Goal: Task Accomplishment & Management: Complete application form

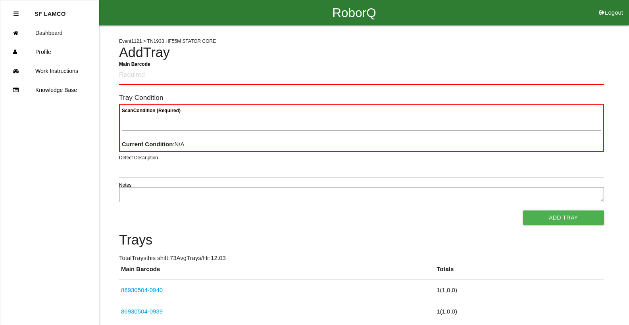
drag, startPoint x: 284, startPoint y: 71, endPoint x: 0, endPoint y: 127, distance: 289.1
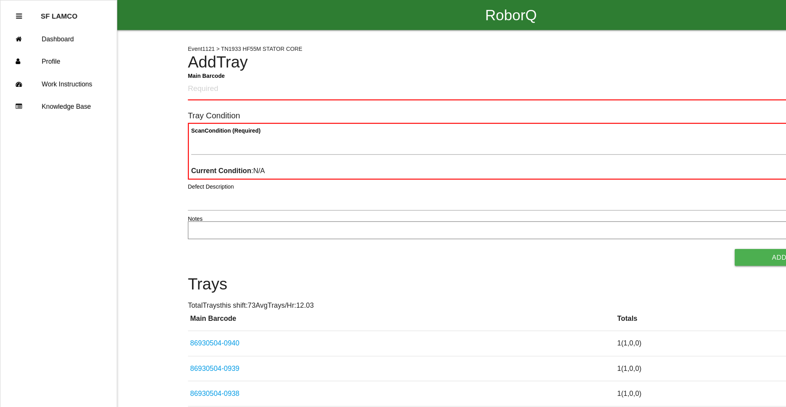
drag, startPoint x: 837, startPoint y: 362, endPoint x: 628, endPoint y: 271, distance: 228.1
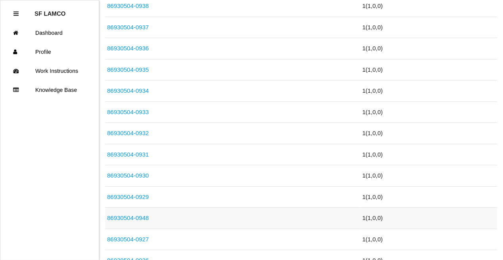
scroll to position [324, 0]
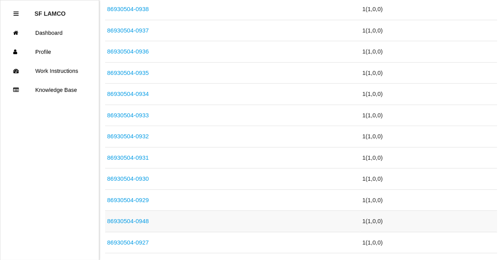
click at [142, 221] on link "86930504-0948" at bounding box center [128, 221] width 42 height 7
click at [141, 218] on link "86930504-0948" at bounding box center [128, 221] width 42 height 7
drag, startPoint x: 227, startPoint y: 136, endPoint x: 217, endPoint y: 140, distance: 10.4
click at [217, 140] on td "86930504-0932" at bounding box center [232, 136] width 255 height 21
click at [141, 218] on link "86930504-0948" at bounding box center [128, 221] width 42 height 7
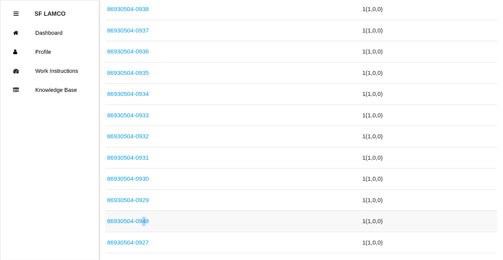
click at [141, 219] on td "86930504-0948" at bounding box center [232, 221] width 255 height 21
click at [140, 219] on link "86930504-0948" at bounding box center [128, 221] width 42 height 7
click at [144, 222] on link "86930504-0948" at bounding box center [128, 221] width 42 height 7
click at [330, 9] on td "86930504-0938" at bounding box center [232, 9] width 255 height 21
click at [137, 218] on link "86930504-0948" at bounding box center [128, 221] width 42 height 7
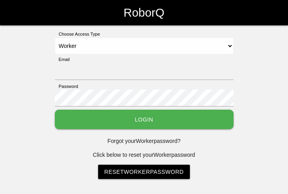
select select "Worker"
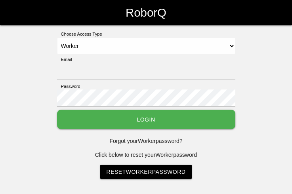
select select "Worker"
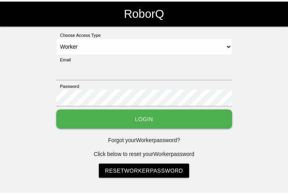
scroll to position [25, 0]
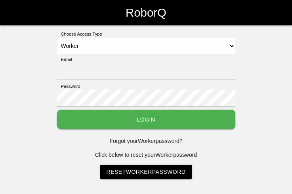
select select "Worker"
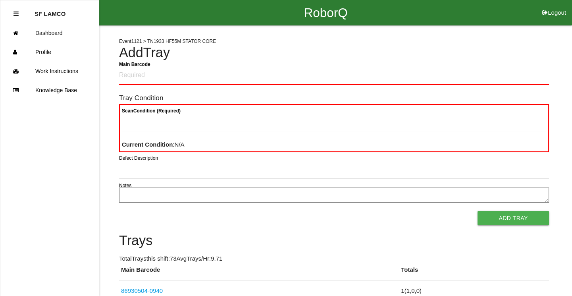
scroll to position [258, 0]
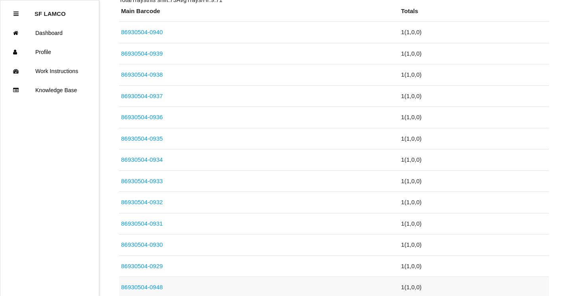
click at [155, 260] on link "86930504-0948" at bounding box center [142, 286] width 42 height 7
click at [159, 260] on link "86930504-0948" at bounding box center [142, 286] width 42 height 7
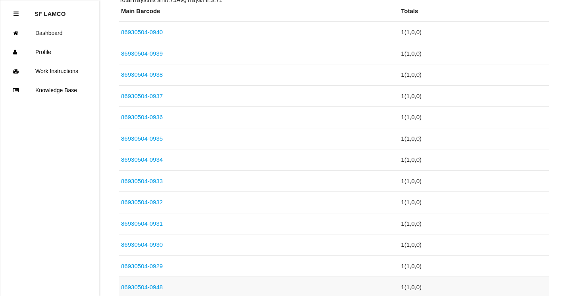
click at [159, 260] on link "86930504-0948" at bounding box center [142, 286] width 42 height 7
click at [156, 260] on link "86930504-0948" at bounding box center [142, 286] width 42 height 7
click at [157, 260] on link "86930504-0948" at bounding box center [142, 286] width 42 height 7
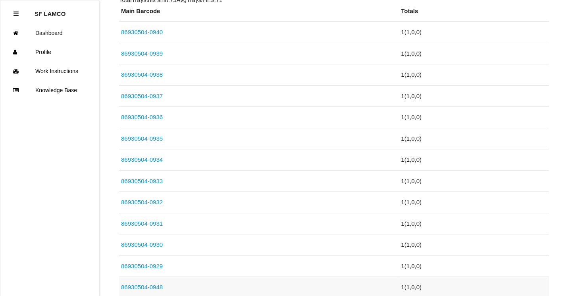
click at [157, 260] on link "86930504-0948" at bounding box center [142, 286] width 42 height 7
click at [151, 260] on link "86930504-0948" at bounding box center [142, 286] width 42 height 7
click at [153, 260] on link "86930504-0948" at bounding box center [142, 286] width 42 height 7
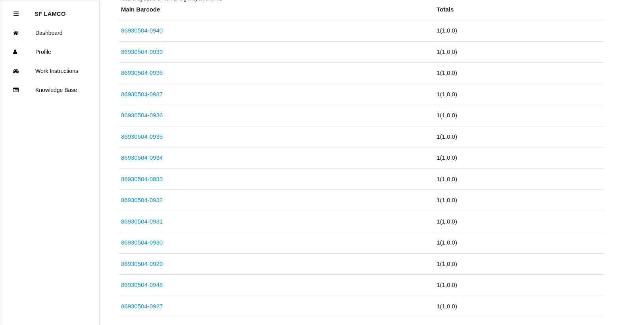
scroll to position [260, 0]
click at [159, 260] on link "86930504-0948" at bounding box center [142, 284] width 42 height 7
click at [158, 260] on link "86930504-0948" at bounding box center [142, 284] width 42 height 7
click at [156, 260] on link "86930504-0948" at bounding box center [142, 284] width 42 height 7
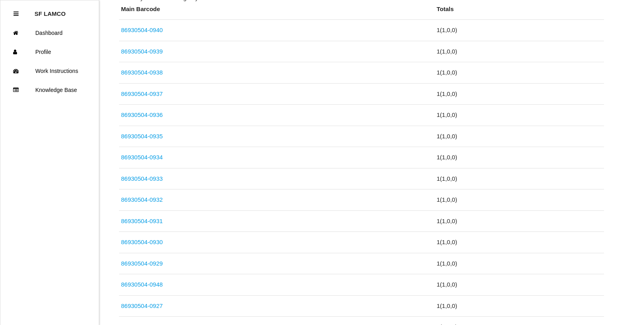
click at [413, 7] on th "Main Barcode" at bounding box center [276, 12] width 315 height 15
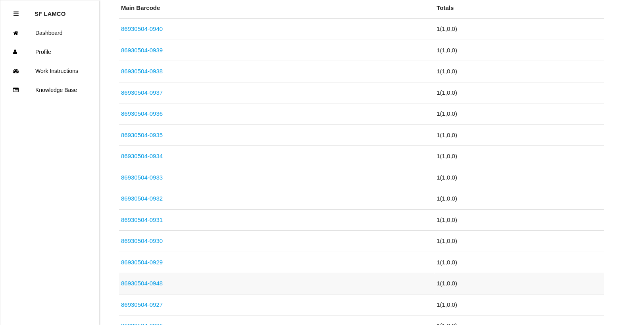
click at [152, 260] on link "86930504-0948" at bounding box center [142, 283] width 42 height 7
click at [154, 260] on link "86930504-0948" at bounding box center [142, 283] width 42 height 7
click at [135, 260] on link "86930504-0948" at bounding box center [142, 283] width 42 height 7
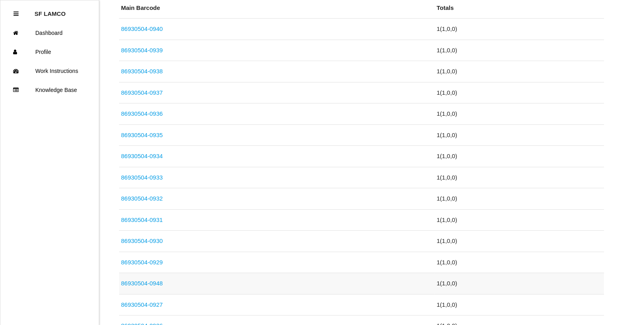
click at [135, 260] on link "86930504-0948" at bounding box center [142, 283] width 42 height 7
click at [416, 4] on th "Main Barcode" at bounding box center [276, 11] width 315 height 15
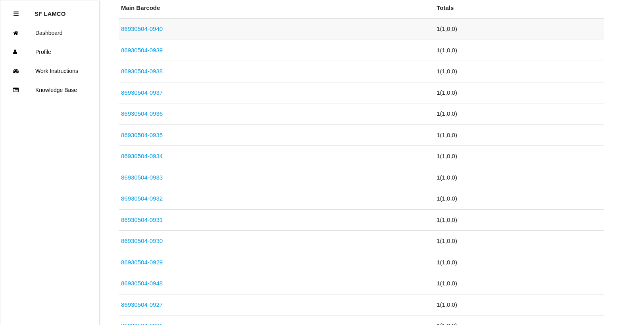
click at [415, 8] on th "Main Barcode" at bounding box center [276, 11] width 315 height 15
click at [158, 260] on link "86930504-0948" at bounding box center [142, 283] width 42 height 7
click at [143, 260] on link "86930504-0948" at bounding box center [142, 283] width 42 height 7
click at [144, 260] on link "86930504-0948" at bounding box center [142, 283] width 42 height 7
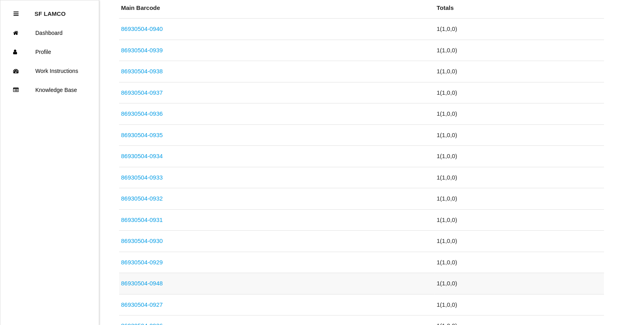
click at [161, 260] on link "86930504-0948" at bounding box center [142, 283] width 42 height 7
click at [154, 260] on link "86930504-0948" at bounding box center [142, 283] width 42 height 7
click at [164, 260] on td "86930504-0948" at bounding box center [276, 283] width 315 height 21
click at [158, 260] on link "86930504-0948" at bounding box center [142, 283] width 42 height 7
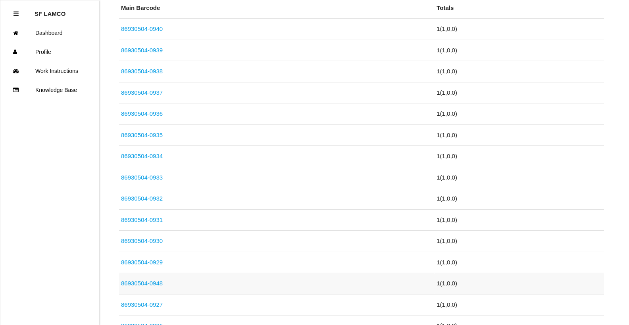
click at [159, 260] on link "86930504-0948" at bounding box center [142, 283] width 42 height 7
click at [158, 260] on link "86930504-0948" at bounding box center [142, 283] width 42 height 7
click at [154, 260] on link "86930504-0948" at bounding box center [142, 283] width 42 height 7
click at [158, 260] on link "86930504-0948" at bounding box center [142, 283] width 42 height 7
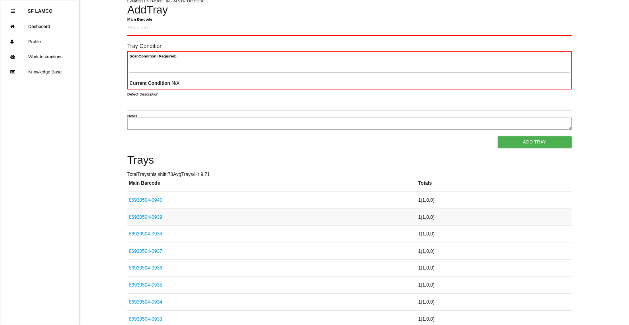
scroll to position [40, 0]
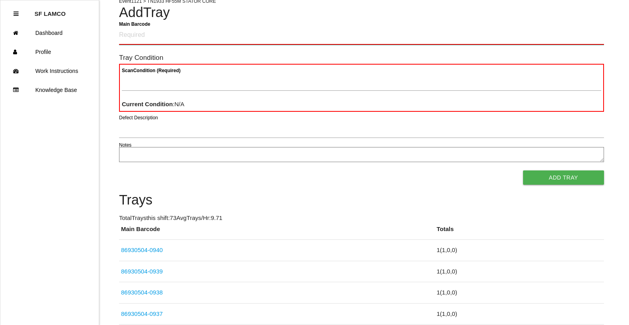
click at [127, 32] on Barcode "Main Barcode" at bounding box center [361, 35] width 485 height 19
click at [159, 37] on Barcode "Main Barcode" at bounding box center [361, 35] width 485 height 19
click at [127, 38] on Barcode "Main Barcode" at bounding box center [361, 35] width 485 height 19
click at [192, 29] on Barcode "Main Barcode" at bounding box center [361, 35] width 485 height 19
click at [168, 38] on Barcode "Main Barcode" at bounding box center [361, 35] width 485 height 19
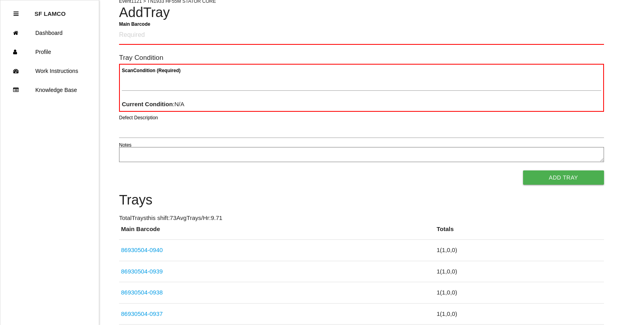
drag, startPoint x: 136, startPoint y: 58, endPoint x: 156, endPoint y: 60, distance: 20.3
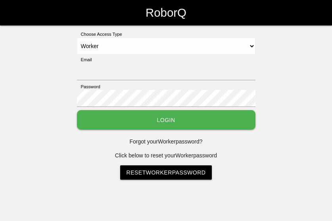
select select "Worker"
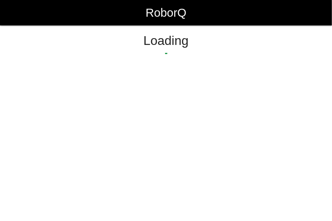
select select "Worker"
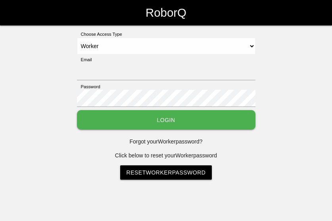
select select "Worker"
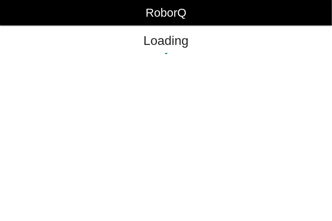
select select "Worker"
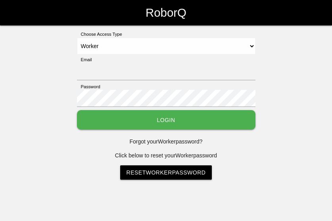
select select "Worker"
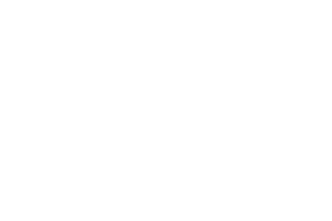
select select "Worker"
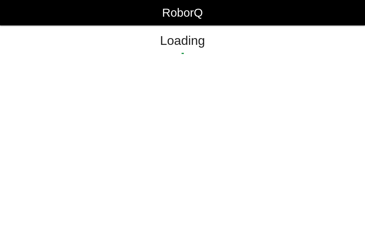
select select "Worker"
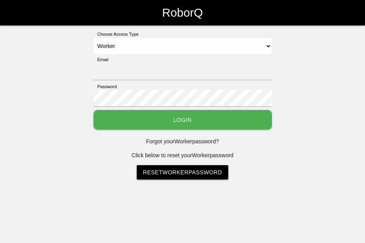
select select "Worker"
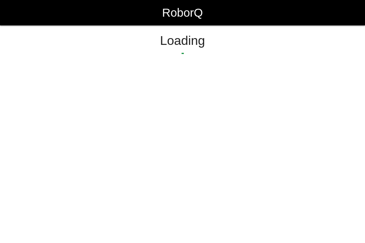
select select "Worker"
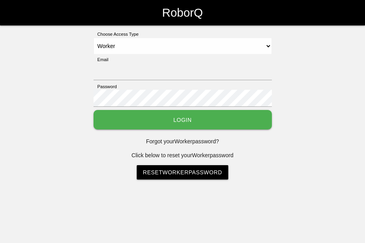
select select "Worker"
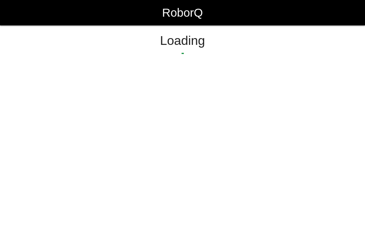
select select "Worker"
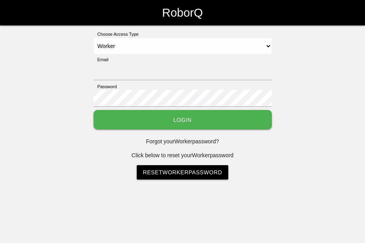
select select "Worker"
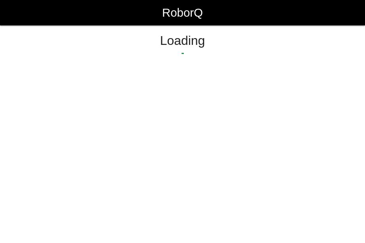
select select "Worker"
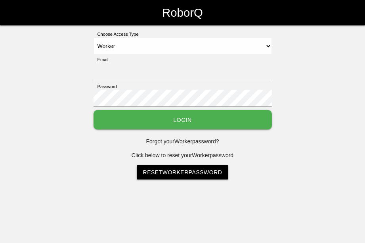
select select "Worker"
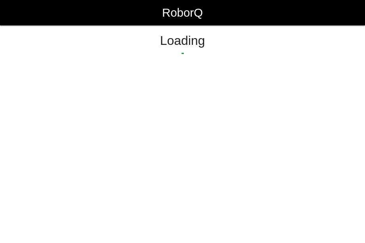
select select "Worker"
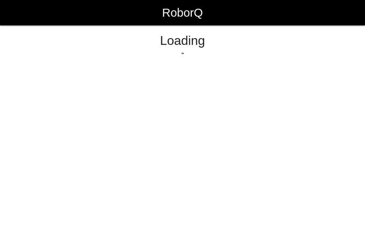
select select "Worker"
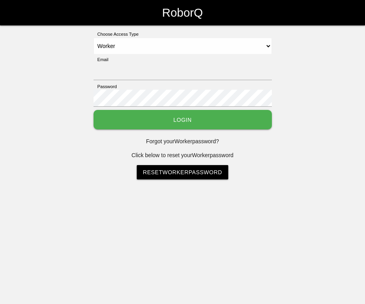
click at [97, 219] on html "RoborQ Choose Access Type Select Access Type Admin Customer Supervisor Worker E…" at bounding box center [182, 109] width 365 height 219
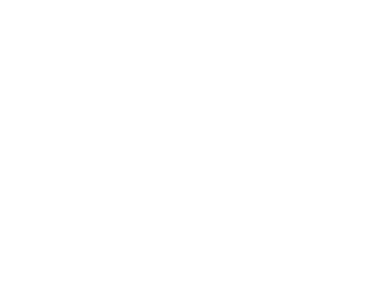
select select "Worker"
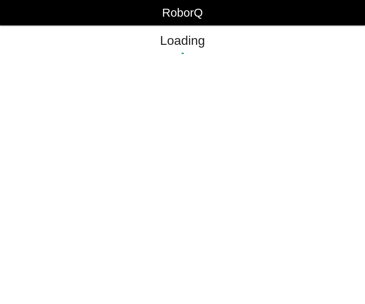
select select "Worker"
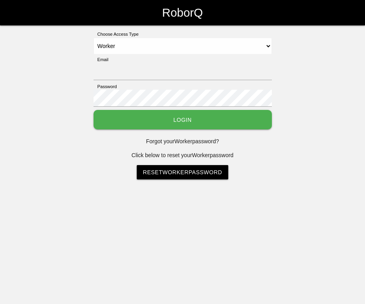
select select "Worker"
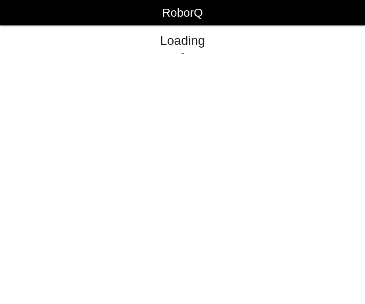
select select "Worker"
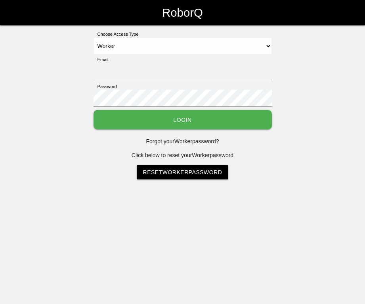
click at [96, 219] on html "RoborQ Choose Access Type Select Access Type Admin Customer Supervisor Worker E…" at bounding box center [182, 109] width 365 height 219
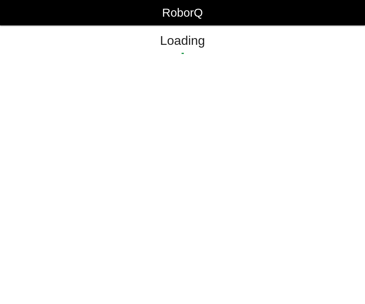
select select "Worker"
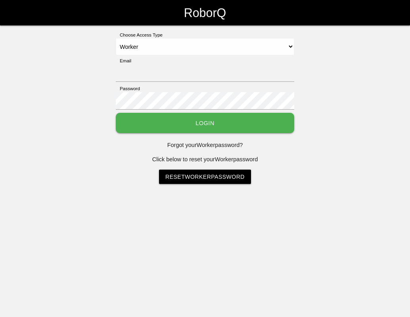
select select "Worker"
click at [202, 81] on input "Email" at bounding box center [205, 73] width 179 height 18
type input "sflamco@big3precision.com"
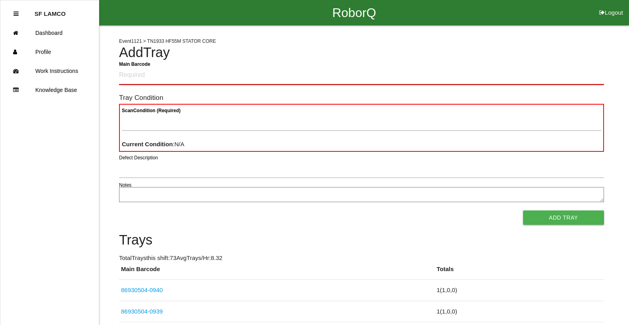
click at [147, 75] on Barcode "Main Barcode" at bounding box center [361, 75] width 485 height 19
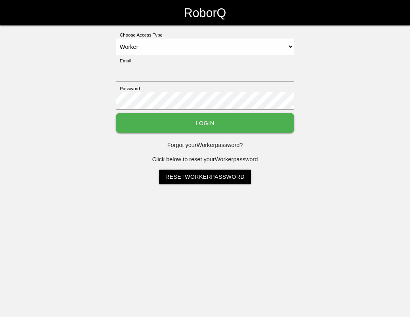
select select "Worker"
click at [184, 73] on input "Email" at bounding box center [205, 73] width 179 height 18
type input "[EMAIL_ADDRESS][DOMAIN_NAME]"
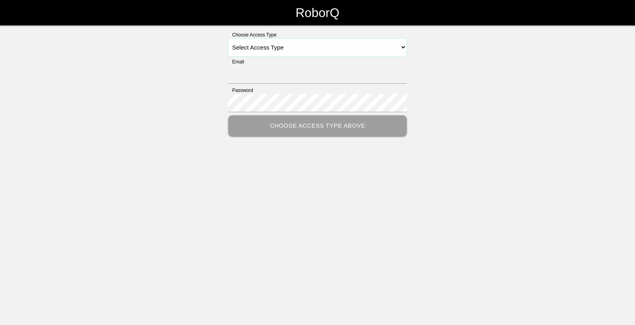
click at [400, 51] on select "Select Access Type Admin Customer Supervisor Worker" at bounding box center [317, 47] width 179 height 18
select select "Worker"
click at [228, 38] on select "Select Access Type Admin Customer Supervisor Worker" at bounding box center [317, 47] width 179 height 18
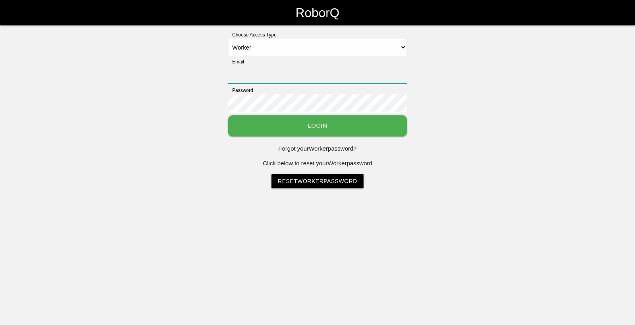
click at [272, 77] on input "Email" at bounding box center [317, 74] width 179 height 18
type input "[EMAIL_ADDRESS][DOMAIN_NAME]"
click at [294, 88] on div "Password" at bounding box center [317, 101] width 179 height 29
click at [372, 50] on select "Select Access Type Admin Customer Supervisor Worker" at bounding box center [317, 47] width 179 height 18
click at [228, 38] on select "Select Access Type Admin Customer Supervisor Worker" at bounding box center [317, 47] width 179 height 18
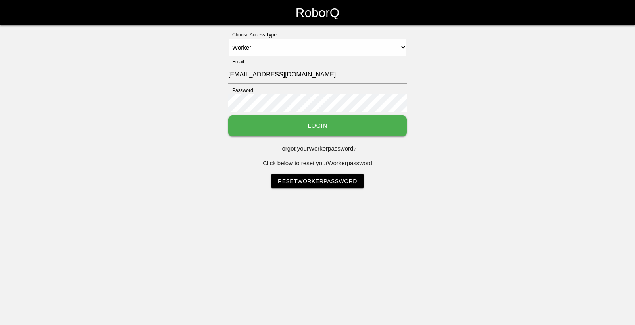
click at [325, 91] on div "Password" at bounding box center [317, 101] width 179 height 29
click at [355, 92] on div "Password" at bounding box center [317, 101] width 179 height 29
click at [367, 92] on div "Password" at bounding box center [317, 101] width 179 height 29
click at [358, 91] on div "Password" at bounding box center [317, 101] width 179 height 29
click at [337, 93] on div "Password" at bounding box center [317, 101] width 179 height 29
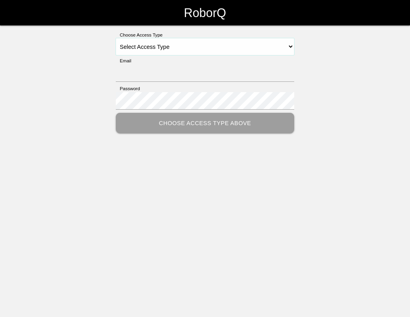
click at [281, 50] on select "Select Access Type Admin Customer Supervisor Worker" at bounding box center [205, 46] width 179 height 17
select select "Worker"
click at [116, 38] on select "Select Access Type Admin Customer Supervisor Worker" at bounding box center [205, 46] width 179 height 17
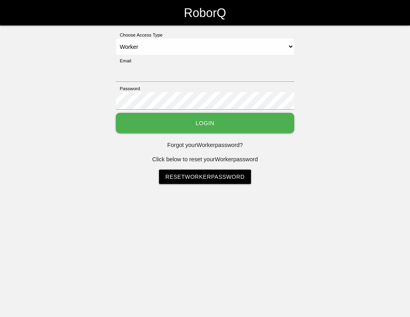
click at [273, 170] on div "Forgot your Worker password? Click below to reset your Worker password Reset Wo…" at bounding box center [205, 162] width 179 height 43
drag, startPoint x: 273, startPoint y: 170, endPoint x: 160, endPoint y: 76, distance: 147.3
click at [160, 76] on input "Email" at bounding box center [205, 73] width 179 height 18
type input "[EMAIL_ADDRESS][DOMAIN_NAME]"
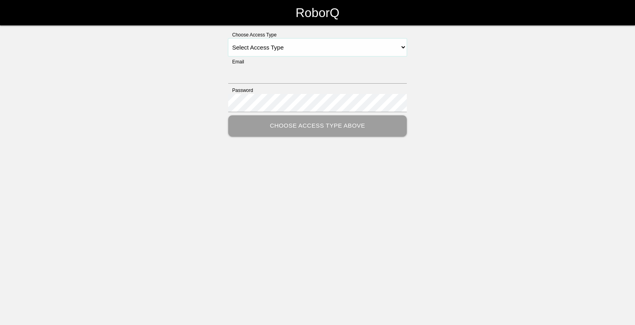
click at [276, 43] on select "Select Access Type Admin Customer Supervisor Worker" at bounding box center [317, 47] width 179 height 18
select select "Worker"
click at [228, 38] on select "Select Access Type Admin Customer Supervisor Worker" at bounding box center [317, 47] width 179 height 18
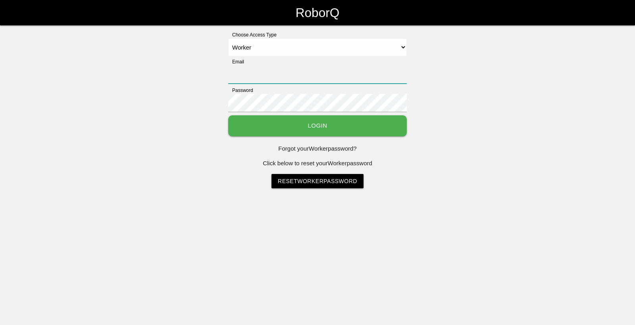
click at [254, 75] on input "Email" at bounding box center [317, 74] width 179 height 18
type input "[EMAIL_ADDRESS][DOMAIN_NAME]"
click at [418, 123] on div "Choose Access Type Select Access Type Admin Customer Supervisor Worker Email [E…" at bounding box center [317, 109] width 635 height 157
click at [396, 228] on html "RoborQ Choose Access Type Select Access Type Admin Customer Supervisor Worker E…" at bounding box center [317, 114] width 635 height 228
click at [576, 67] on div "Choose Access Type Select Access Type Admin Customer Supervisor Worker Email [E…" at bounding box center [317, 109] width 635 height 157
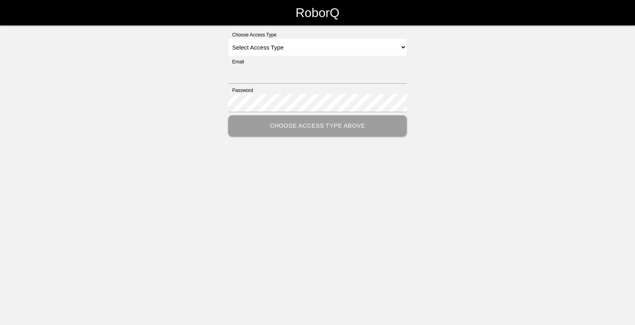
drag, startPoint x: 430, startPoint y: 75, endPoint x: 413, endPoint y: 81, distance: 18.3
click at [430, 72] on div "Choose Access Type Select Access Type Admin Customer Supervisor Worker Email Pa…" at bounding box center [317, 83] width 635 height 105
click at [279, 50] on select "Select Access Type Admin Customer Supervisor Worker" at bounding box center [317, 47] width 179 height 18
select select "Worker"
click at [228, 38] on select "Select Access Type Admin Customer Supervisor Worker" at bounding box center [317, 47] width 179 height 18
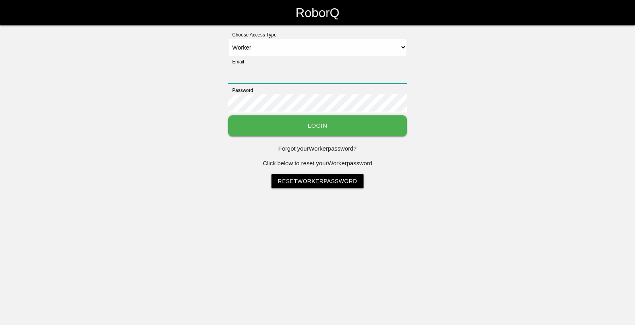
click at [264, 82] on input "Email" at bounding box center [317, 74] width 179 height 18
type input "[EMAIL_ADDRESS][DOMAIN_NAME]"
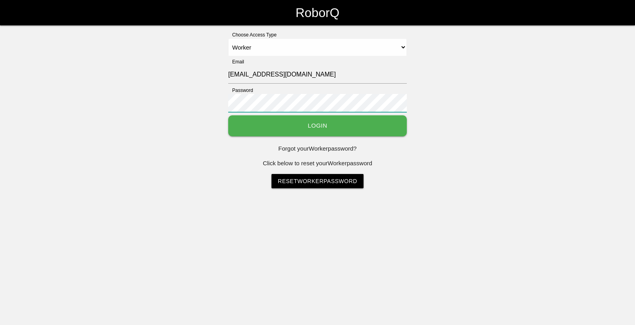
click at [171, 77] on div "Choose Access Type Select Access Type Admin Customer Supervisor Worker Email [E…" at bounding box center [317, 109] width 635 height 157
click at [301, 119] on button "Login" at bounding box center [317, 125] width 179 height 21
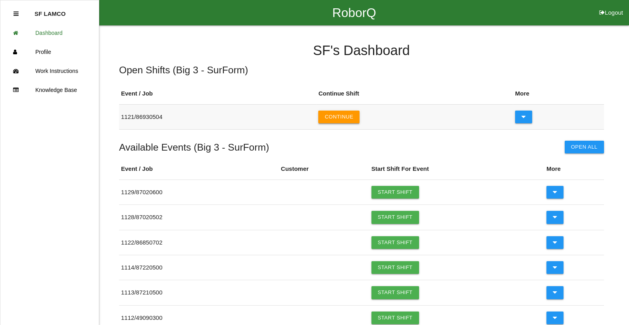
click at [336, 119] on button "Continue" at bounding box center [338, 117] width 41 height 13
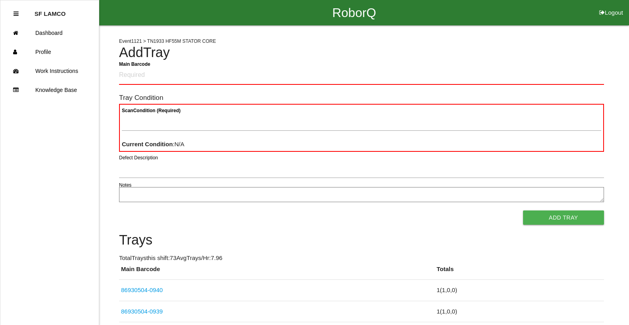
click at [358, 79] on Barcode "Main Barcode" at bounding box center [361, 75] width 485 height 19
type Barcode "86930504-0941"
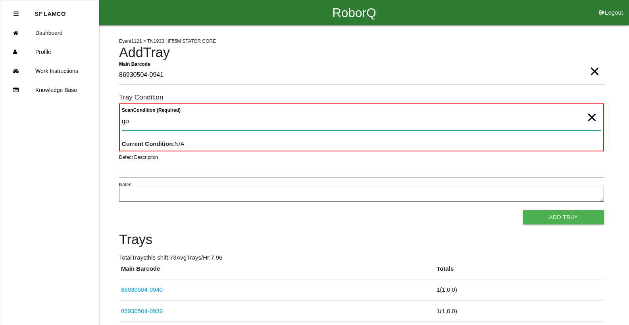
type Condition "goo"
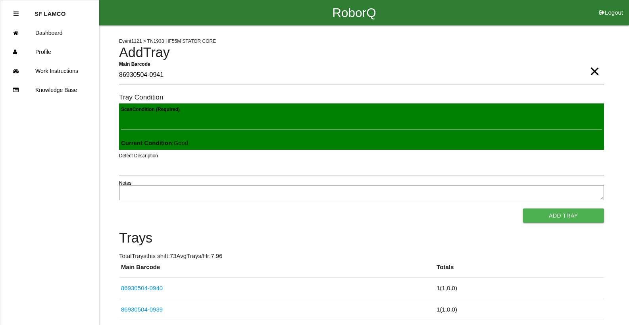
click at [523, 209] on button "Add Tray" at bounding box center [563, 216] width 81 height 14
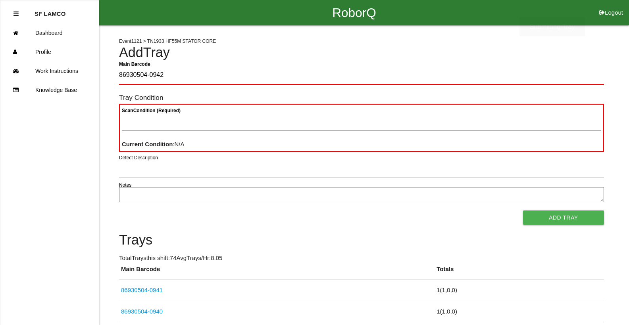
type Barcode "86930504-0942"
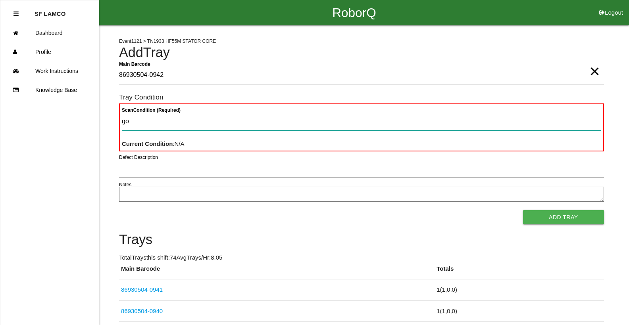
type Condition "goo"
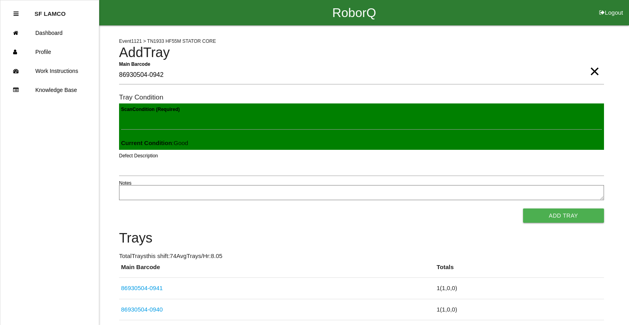
click at [523, 209] on button "Add Tray" at bounding box center [563, 216] width 81 height 14
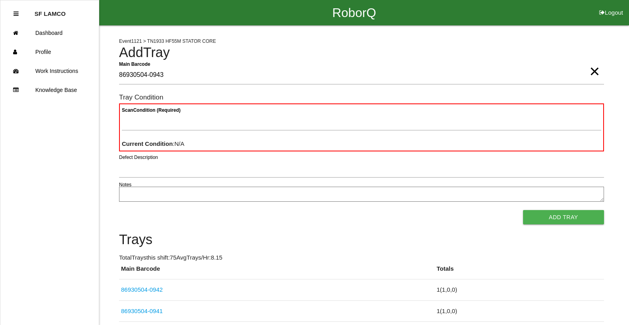
type Barcode "86930504-0943"
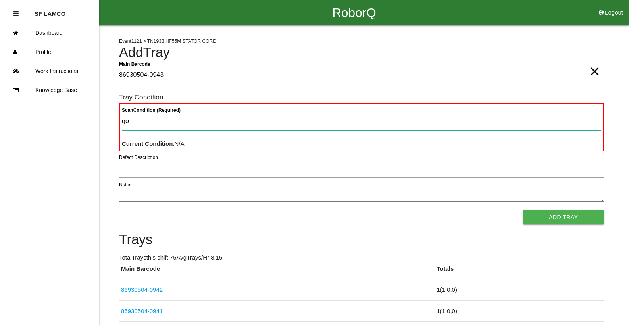
type Condition "goo"
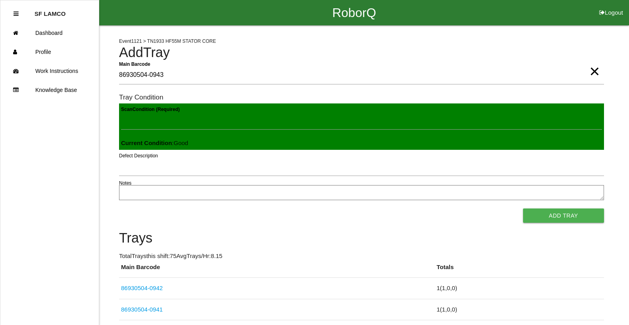
click at [523, 209] on button "Add Tray" at bounding box center [563, 216] width 81 height 14
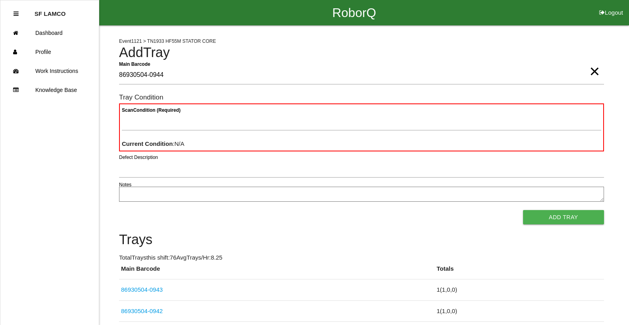
type Barcode "86930504-0944"
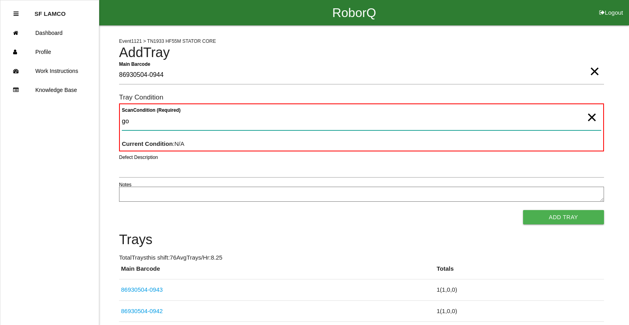
type Condition "goo"
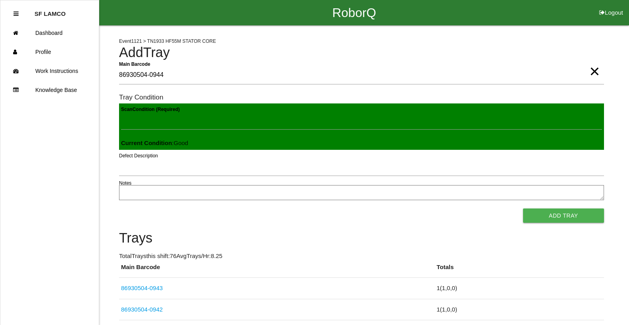
click at [523, 209] on button "Add Tray" at bounding box center [563, 216] width 81 height 14
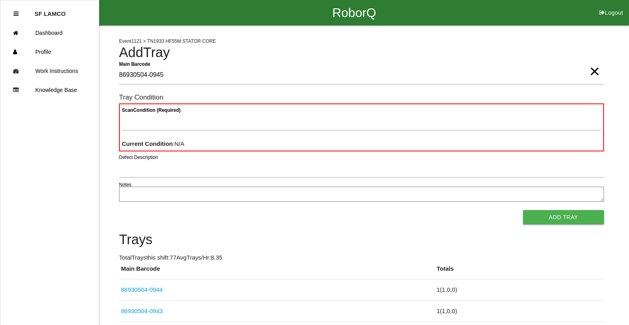
type Barcode "86930504-0945"
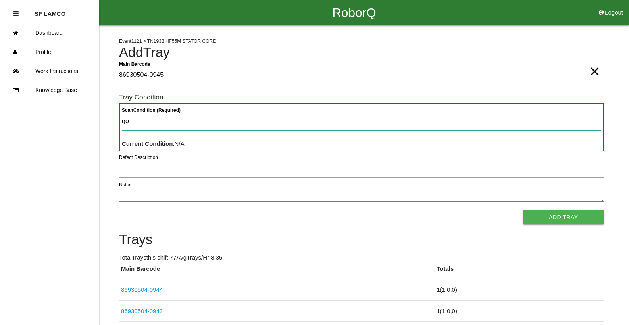
type Condition "goo"
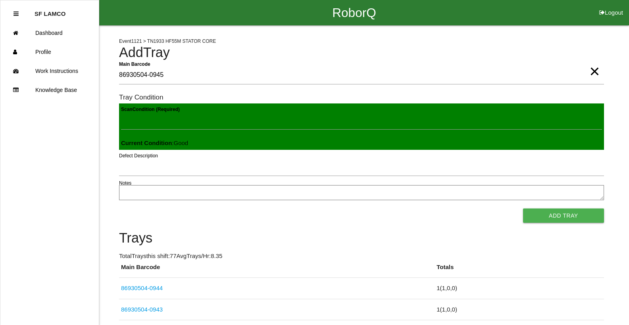
click at [523, 209] on button "Add Tray" at bounding box center [563, 216] width 81 height 14
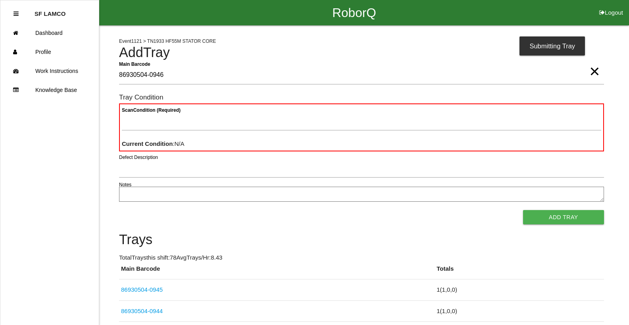
type Barcode "86930504-0946"
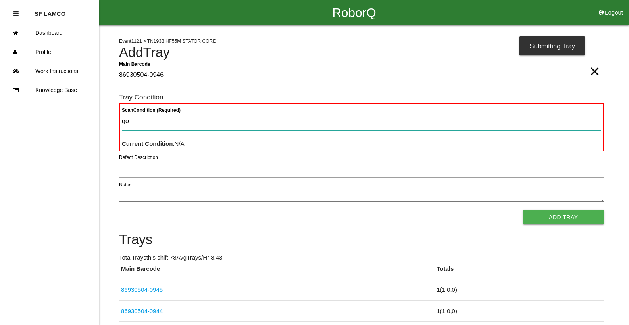
type Condition "goo"
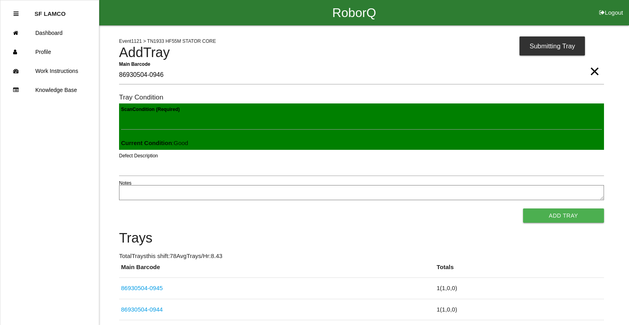
click at [523, 209] on button "Add Tray" at bounding box center [563, 216] width 81 height 14
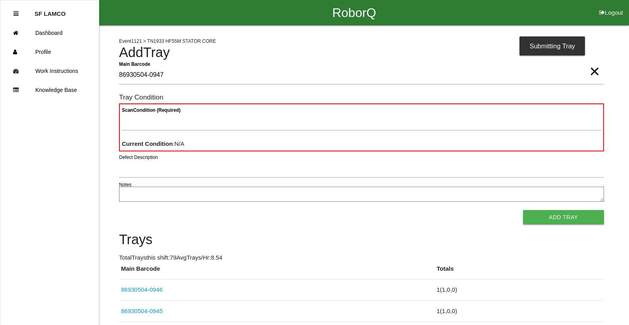
type Barcode "86930504-0947"
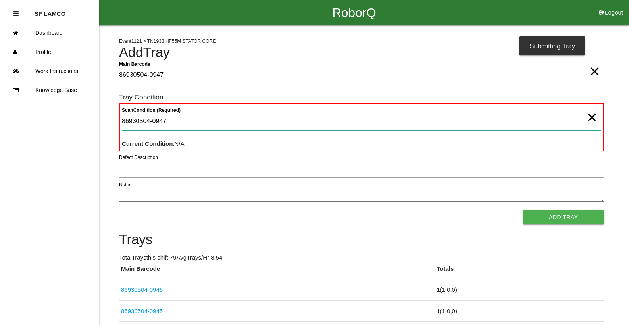
type Condition "86930504-0947"
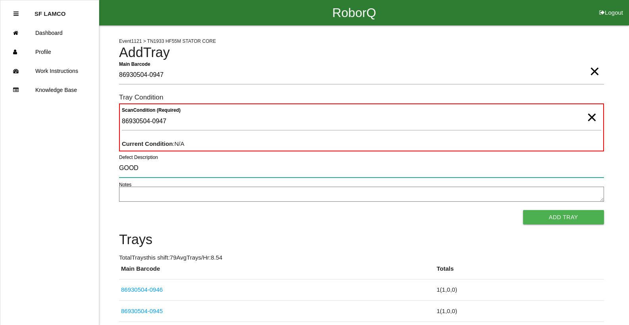
type input "GOOD"
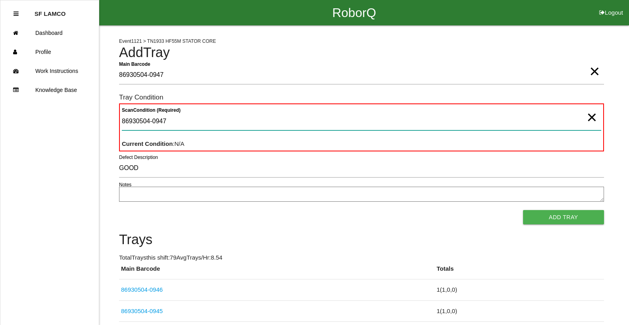
click at [194, 124] on Condition "86930504-0947" at bounding box center [361, 121] width 479 height 18
type Condition "8"
type Condition "goo"
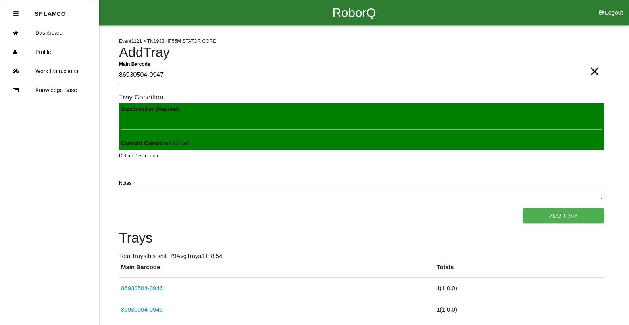
click at [523, 209] on button "Add Tray" at bounding box center [563, 216] width 81 height 14
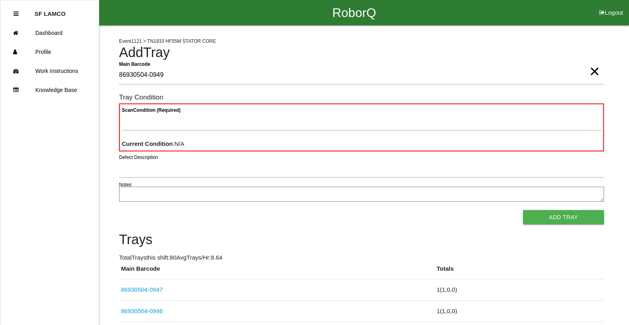
type Barcode "86930504-0949"
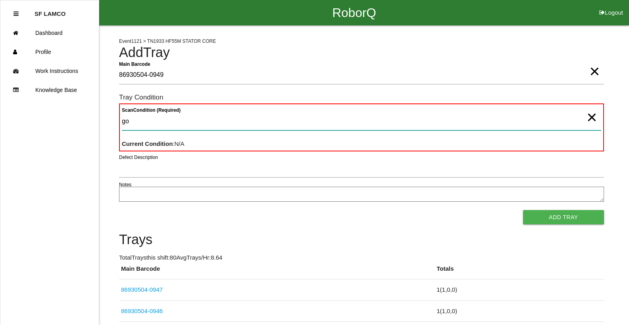
type Condition "goo"
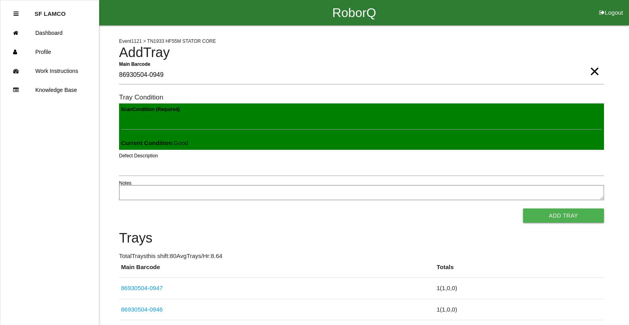
click at [523, 209] on button "Add Tray" at bounding box center [563, 216] width 81 height 14
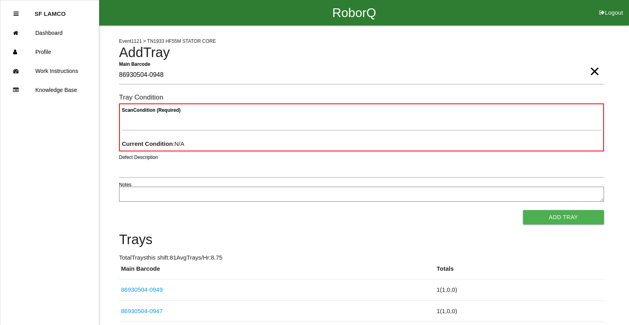
type Barcode "86930504-0948"
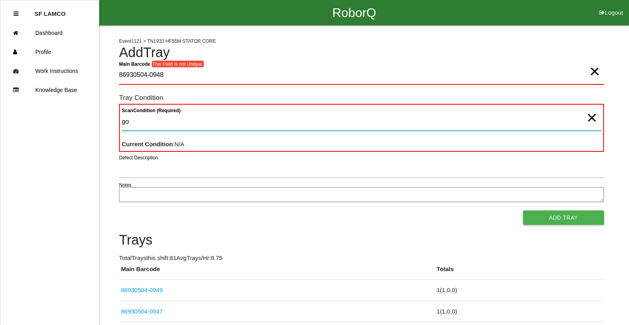
type Condition "goo"
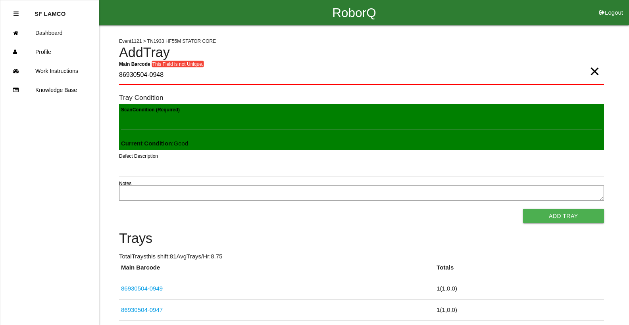
click at [523, 209] on button "Add Tray" at bounding box center [563, 216] width 81 height 14
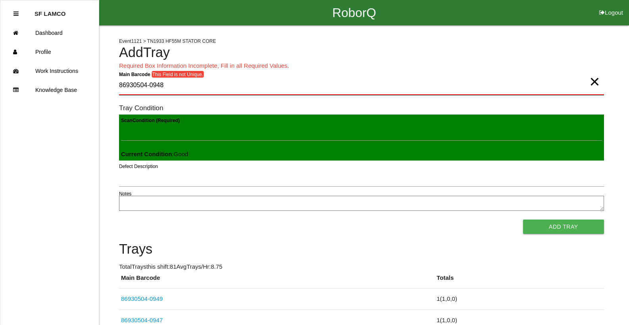
click at [178, 88] on Barcode "86930504-0948" at bounding box center [361, 86] width 485 height 19
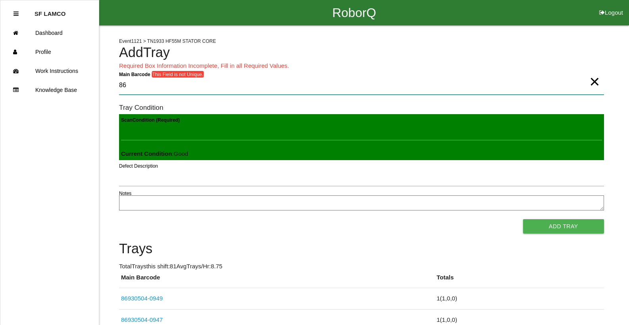
type Barcode "8"
type Barcode "86930504-0950"
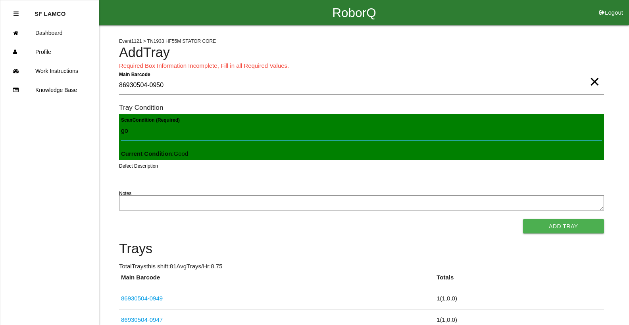
type Condition "goo"
click button "Add Tray" at bounding box center [563, 226] width 81 height 14
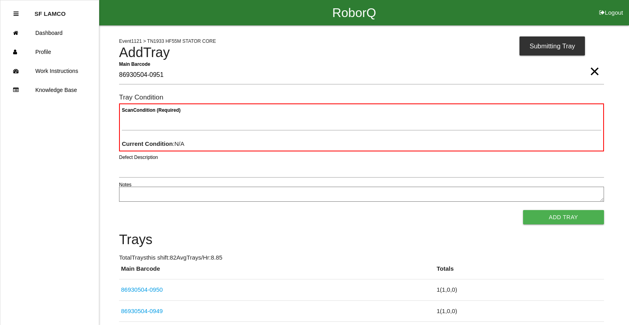
type Barcode "86930504-0951"
click at [166, 113] on label "Scan Condition (Required)" at bounding box center [151, 110] width 59 height 7
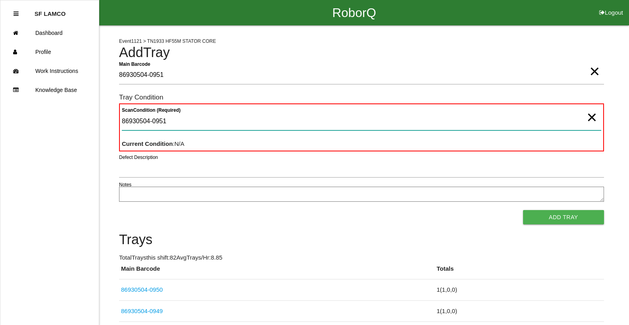
click at [166, 113] on Condition "86930504-0951" at bounding box center [361, 121] width 479 height 18
type Condition "8"
type Condition "goo"
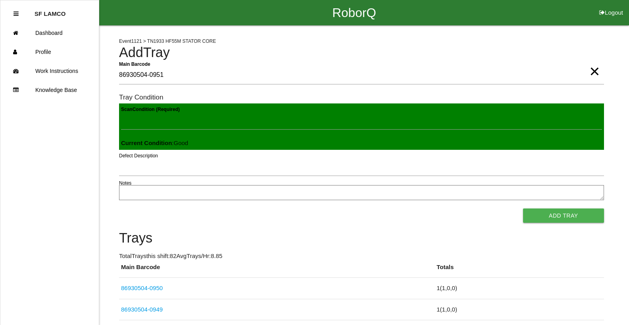
click at [523, 209] on button "Add Tray" at bounding box center [563, 216] width 81 height 14
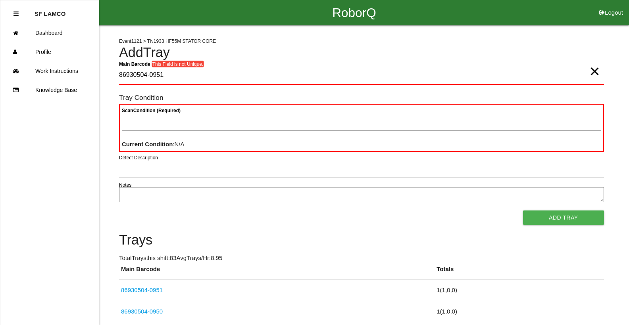
click at [178, 79] on Barcode "86930504-0951" at bounding box center [361, 75] width 485 height 19
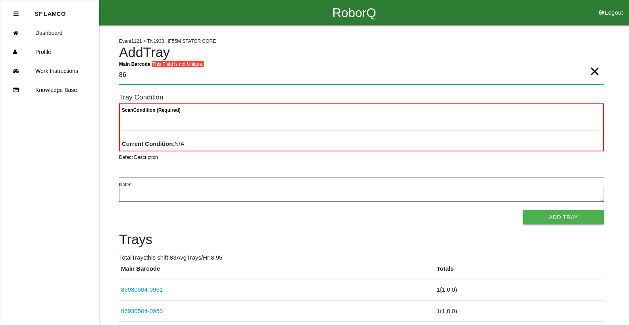
type Barcode "8"
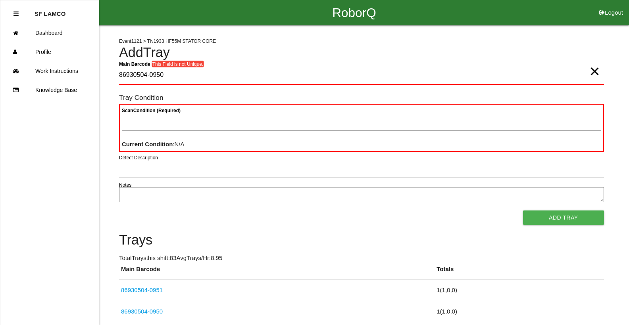
click at [174, 78] on Barcode "86930504-0950" at bounding box center [361, 75] width 485 height 19
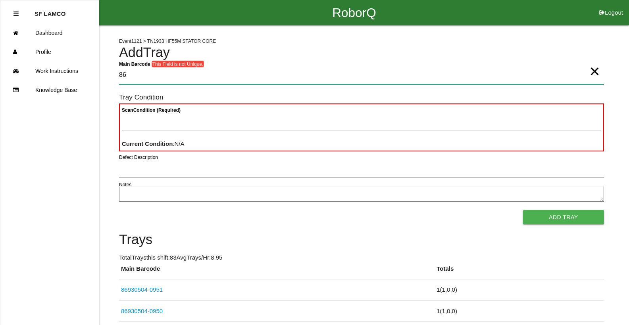
type Barcode "8"
type Barcode "86930504-0952"
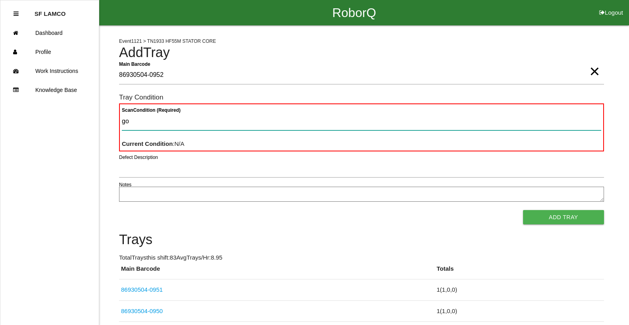
type Condition "goo"
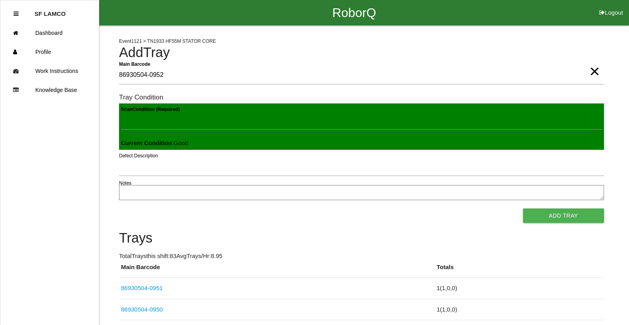
click at [523, 209] on button "Add Tray" at bounding box center [563, 216] width 81 height 14
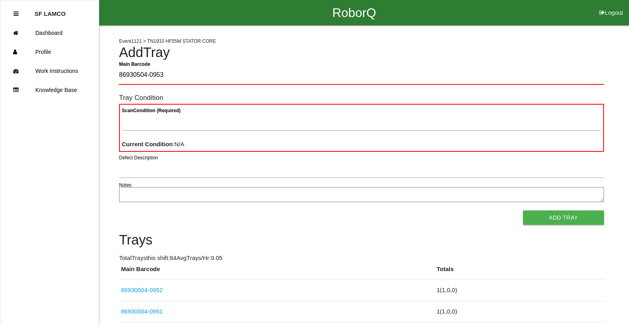
type Barcode "86930504-0953"
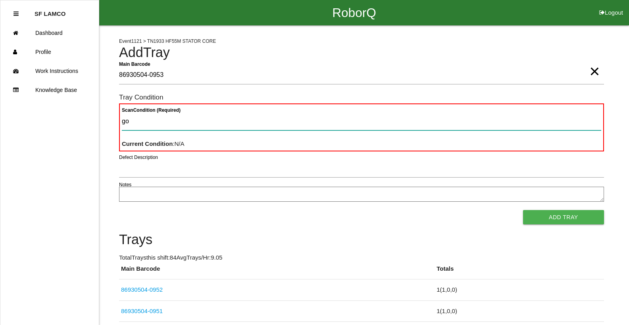
type Condition "goo"
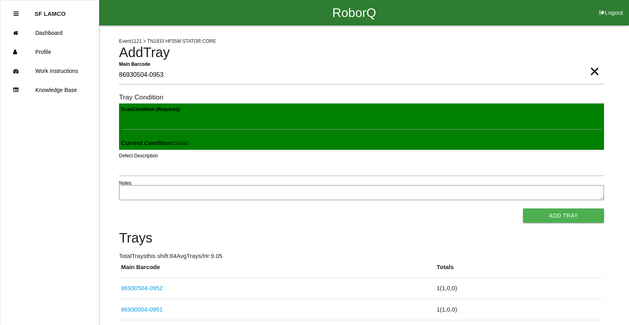
click at [523, 209] on button "Add Tray" at bounding box center [563, 216] width 81 height 14
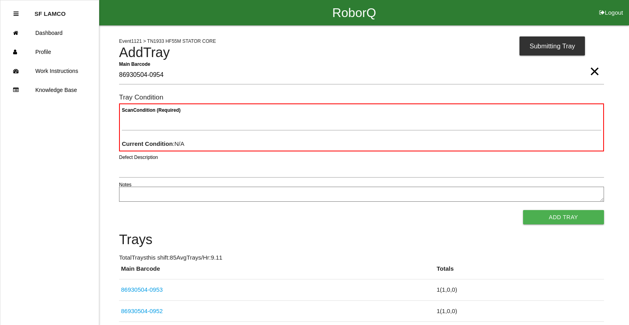
type Barcode "86930504-0954"
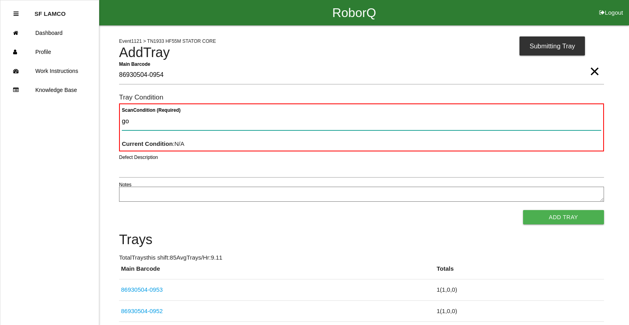
type Condition "goo"
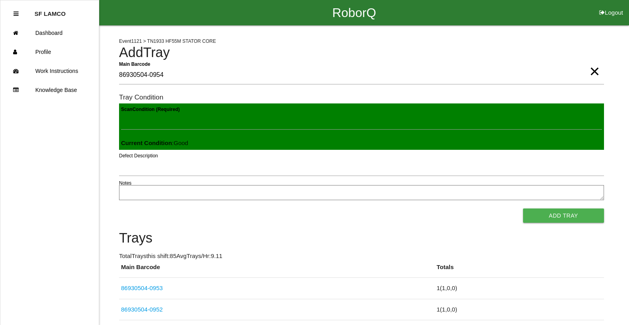
click at [523, 209] on button "Add Tray" at bounding box center [563, 216] width 81 height 14
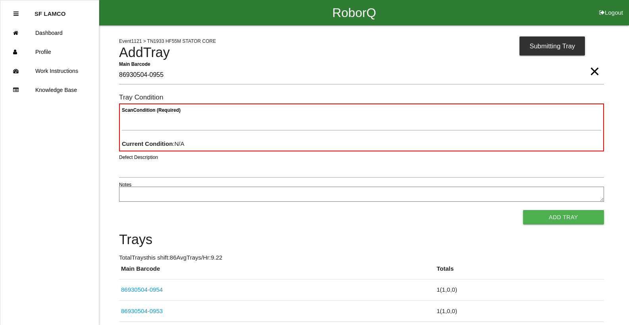
type Barcode "86930504-0955"
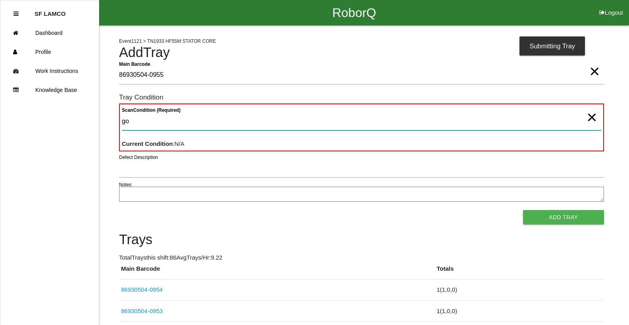
type Condition "goo"
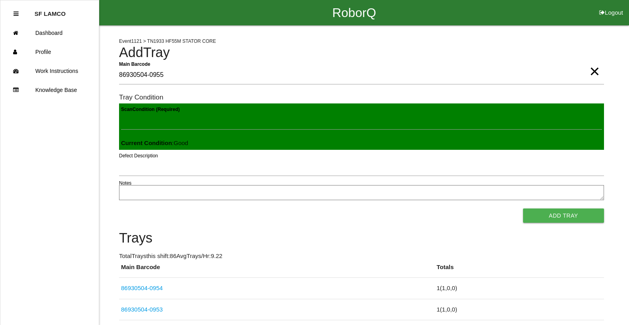
click at [523, 209] on button "Add Tray" at bounding box center [563, 216] width 81 height 14
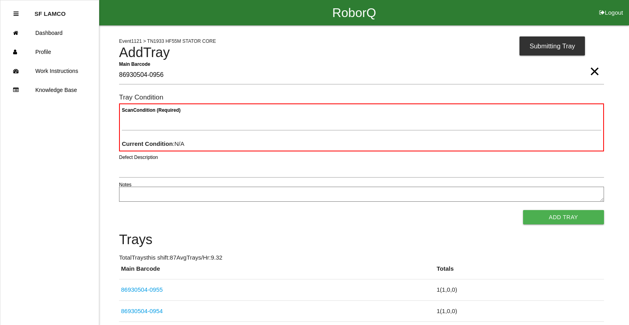
type Barcode "86930504-0956"
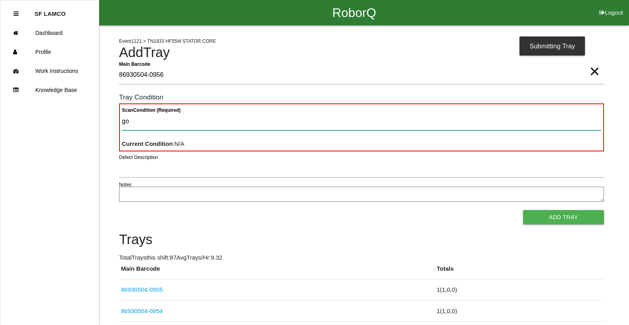
type Condition "goo"
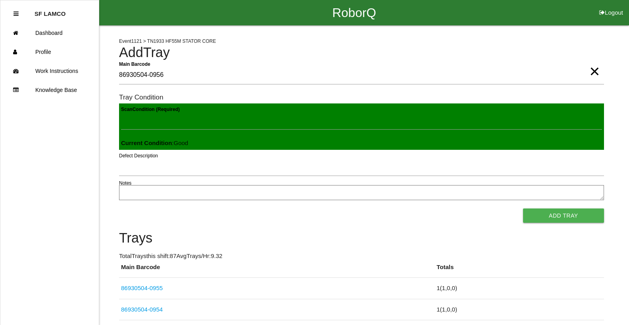
click at [523, 209] on button "Add Tray" at bounding box center [563, 216] width 81 height 14
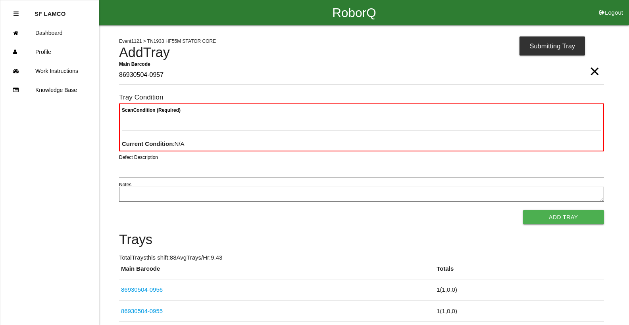
type Barcode "86930504-0957"
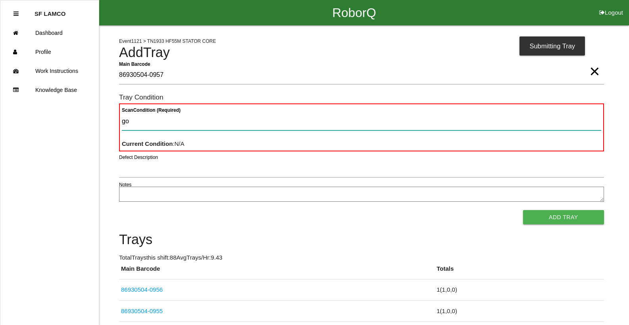
type Condition "goo"
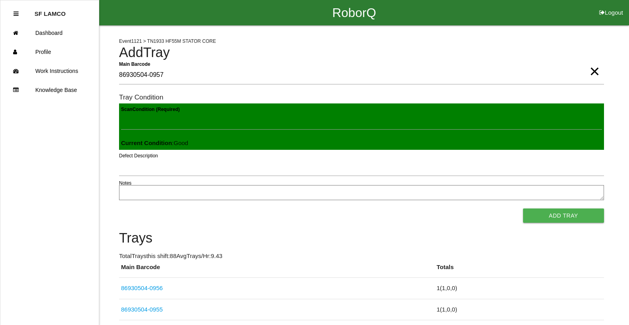
click at [523, 209] on button "Add Tray" at bounding box center [563, 216] width 81 height 14
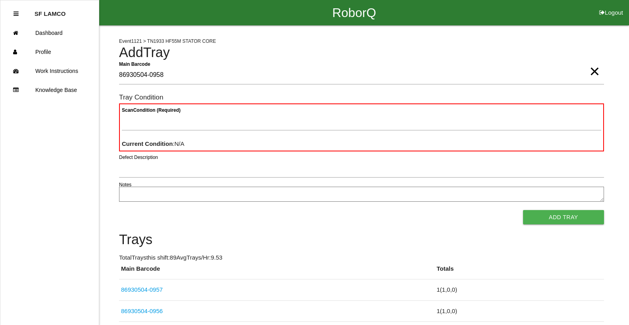
type Barcode "86930504-0958"
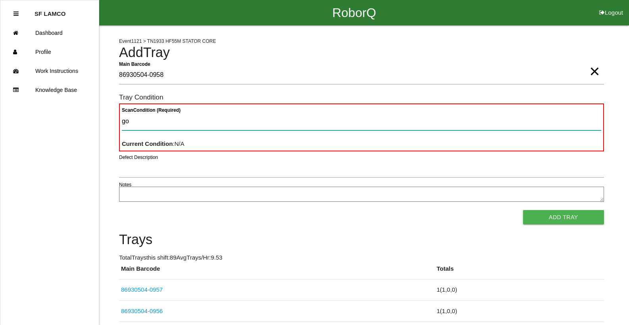
type Condition "goo"
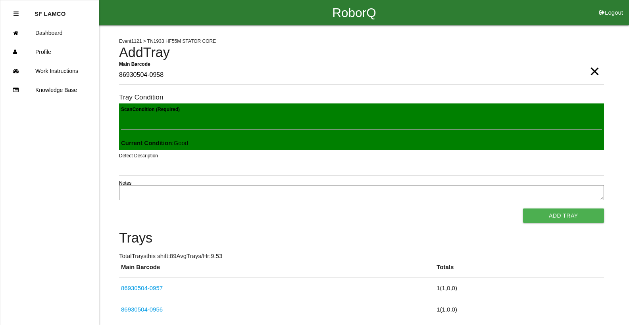
click at [523, 209] on button "Add Tray" at bounding box center [563, 216] width 81 height 14
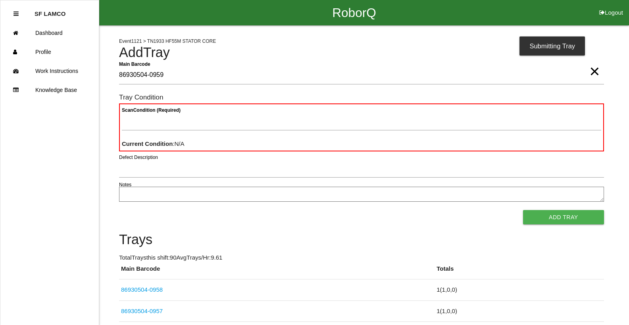
type Barcode "86930504-0959"
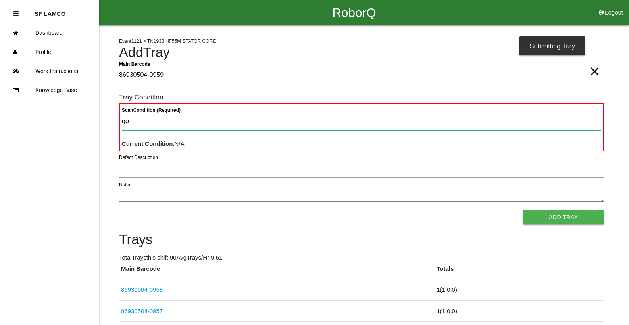
type Condition "goo"
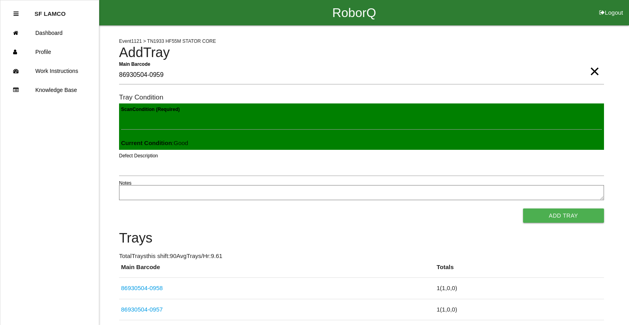
click at [523, 209] on button "Add Tray" at bounding box center [563, 216] width 81 height 14
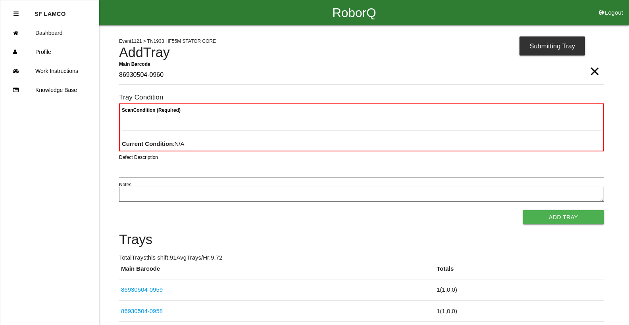
type Barcode "86930504-0960"
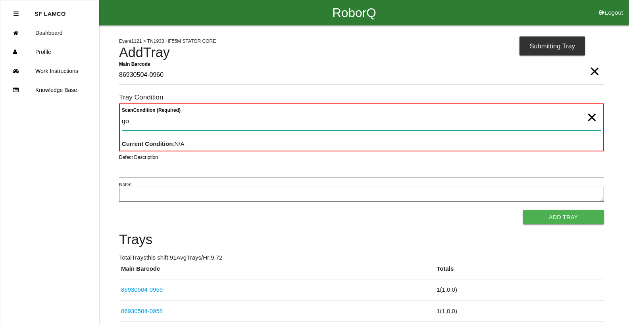
type Condition "goo"
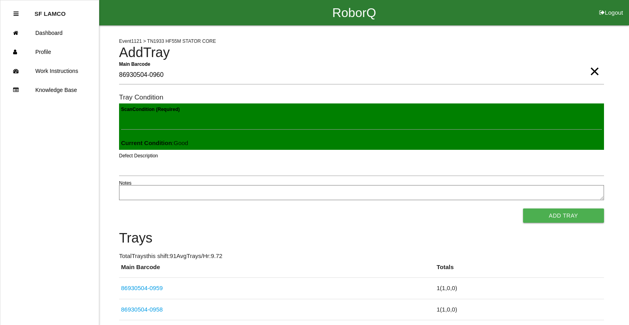
click at [523, 209] on button "Add Tray" at bounding box center [563, 216] width 81 height 14
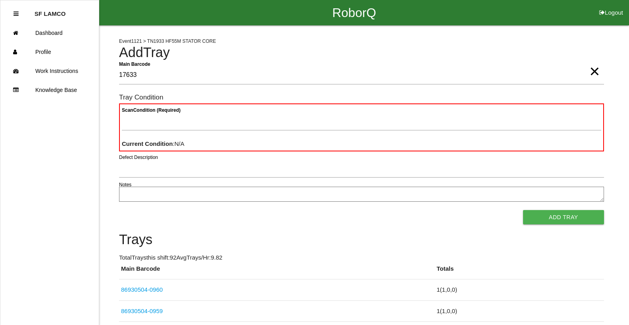
type Barcode "17633"
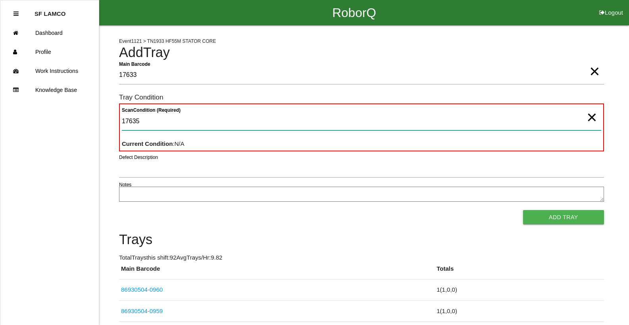
type Condition "17635"
